Goal: Information Seeking & Learning: Learn about a topic

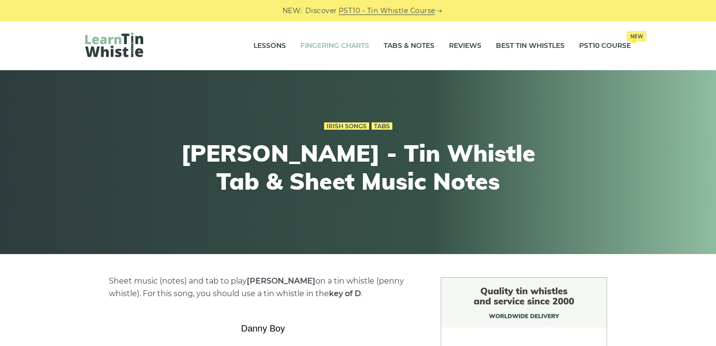
click at [349, 42] on link "Fingering Charts" at bounding box center [335, 46] width 69 height 24
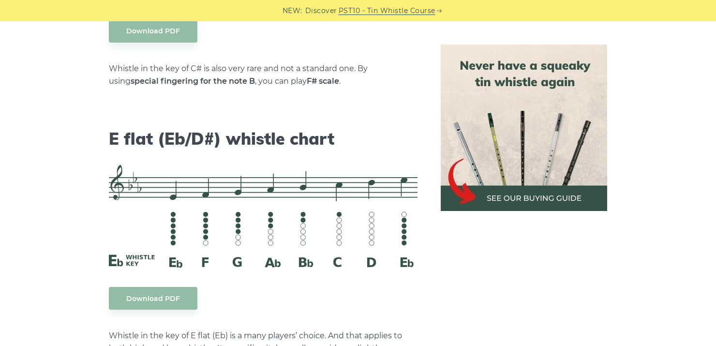
scroll to position [3823, 0]
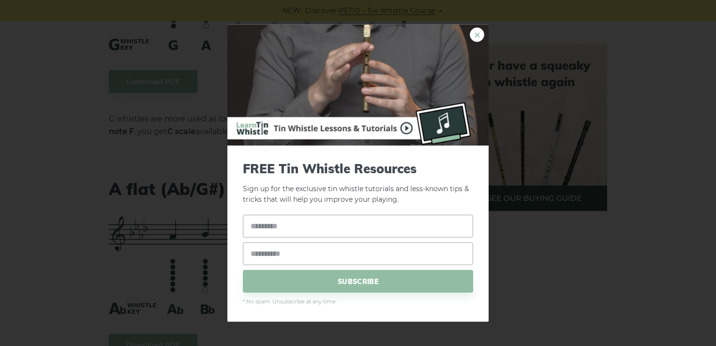
click at [474, 37] on link "×" at bounding box center [477, 34] width 15 height 15
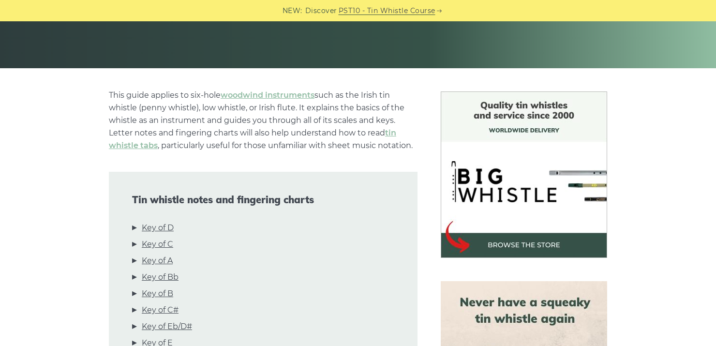
scroll to position [145, 0]
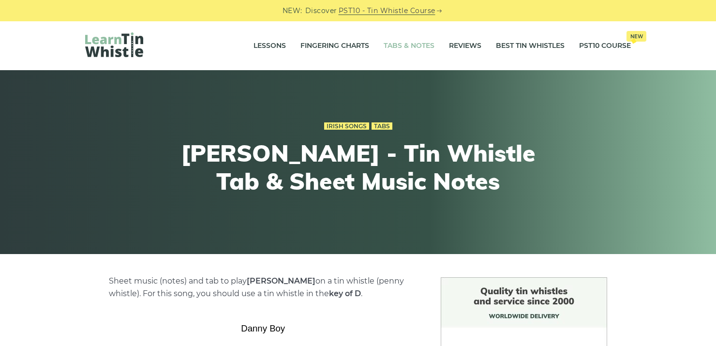
click at [407, 44] on link "Tabs & Notes" at bounding box center [409, 46] width 51 height 24
click at [417, 44] on link "Tabs & Notes" at bounding box center [409, 46] width 51 height 24
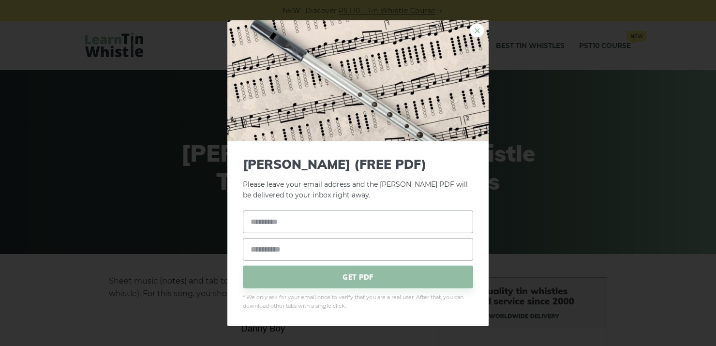
click at [480, 30] on link "×" at bounding box center [477, 30] width 15 height 15
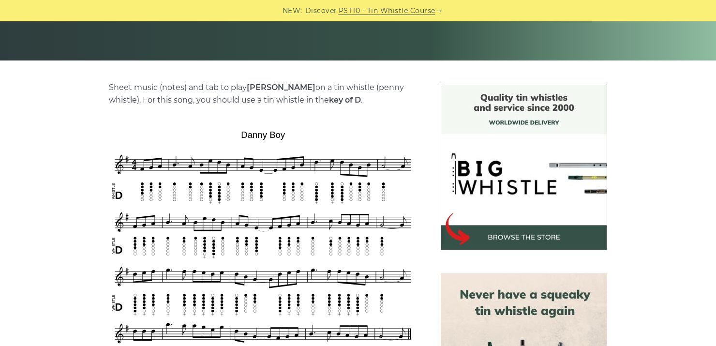
scroll to position [242, 0]
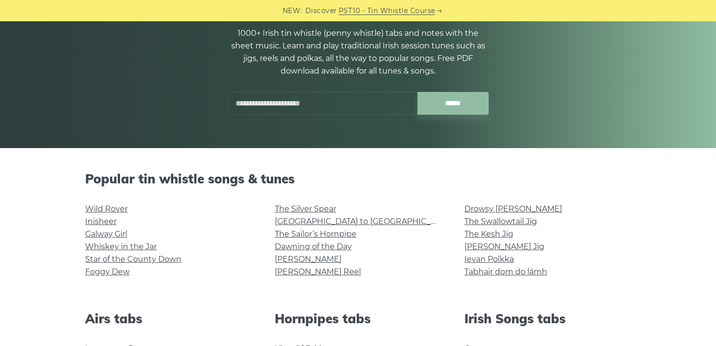
scroll to position [48, 0]
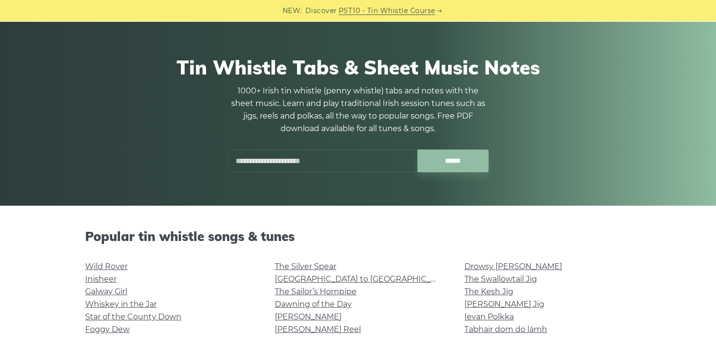
click at [346, 167] on input "text" at bounding box center [323, 161] width 190 height 23
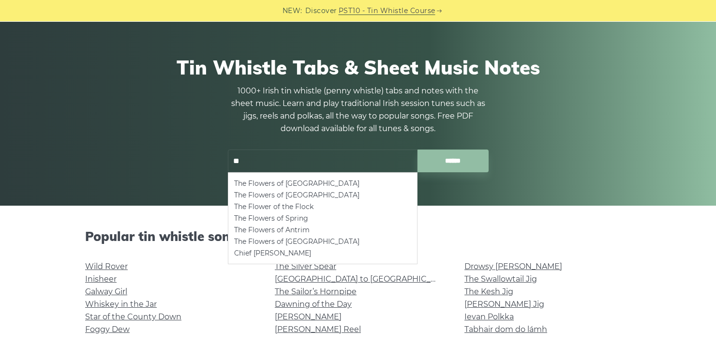
type input "*"
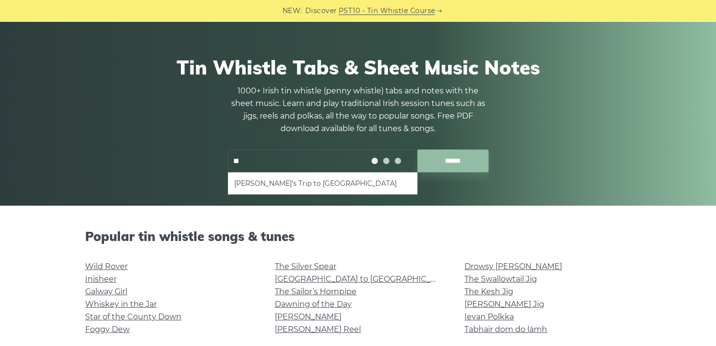
type input "*"
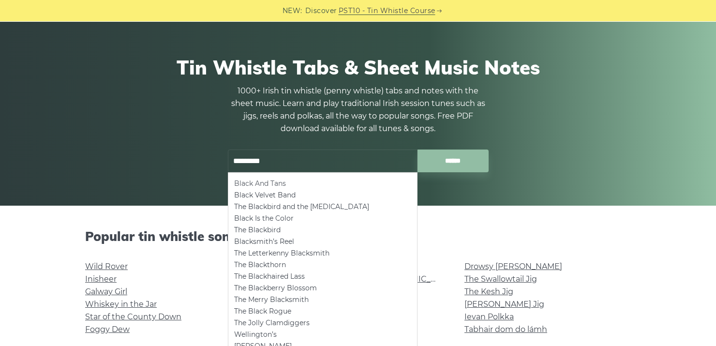
click at [287, 181] on li "Black And Tans" at bounding box center [322, 184] width 177 height 12
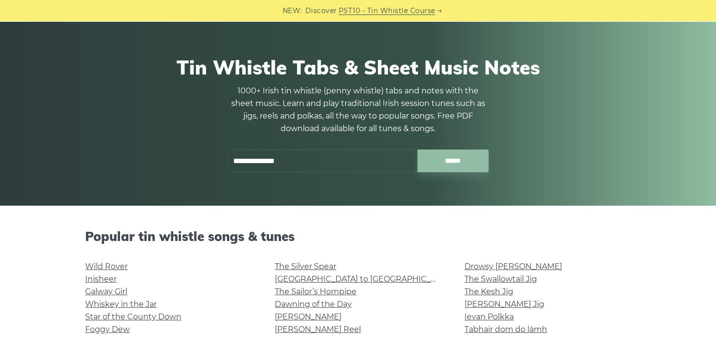
type input "**********"
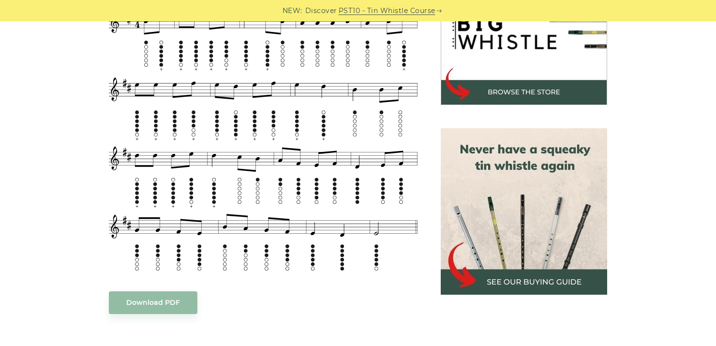
scroll to position [290, 0]
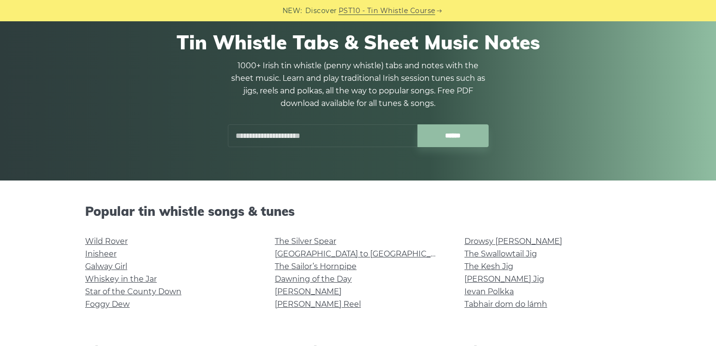
scroll to position [145, 0]
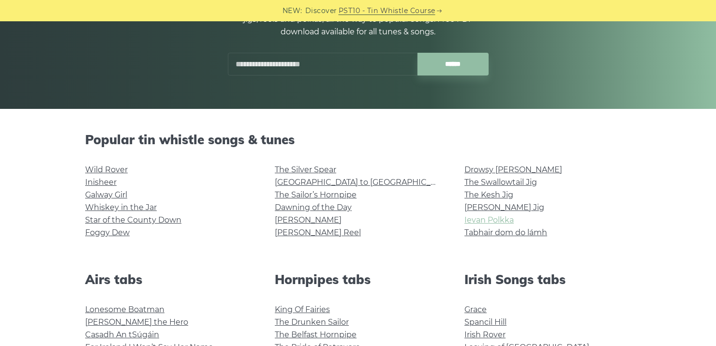
click at [496, 222] on link "Ievan Polkka" at bounding box center [489, 219] width 49 height 9
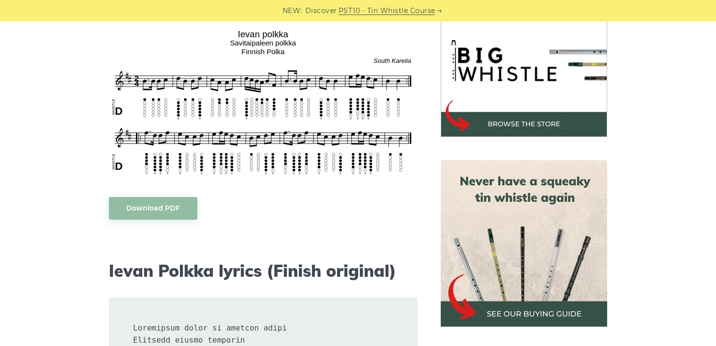
scroll to position [290, 0]
